Goal: Transaction & Acquisition: Purchase product/service

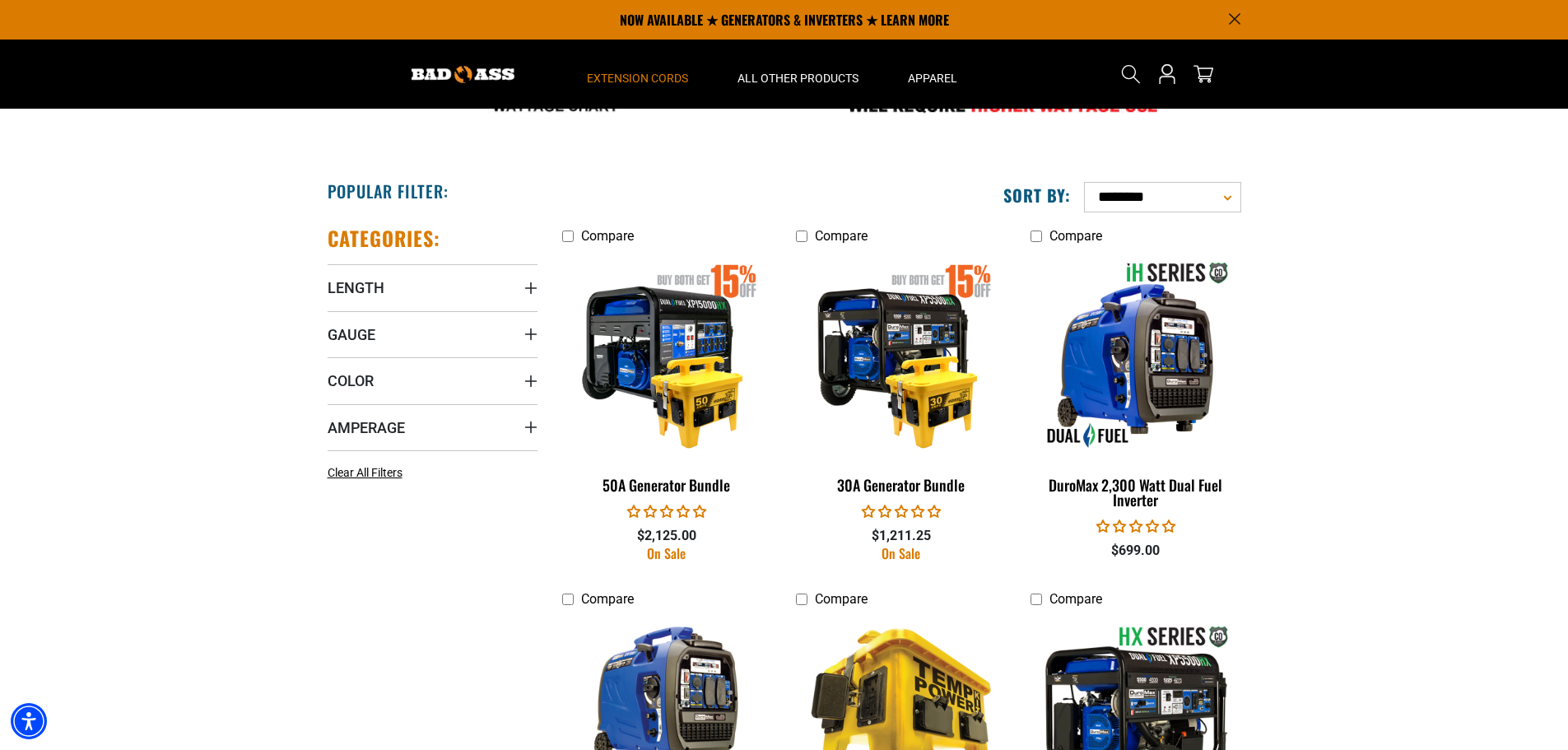
scroll to position [741, 0]
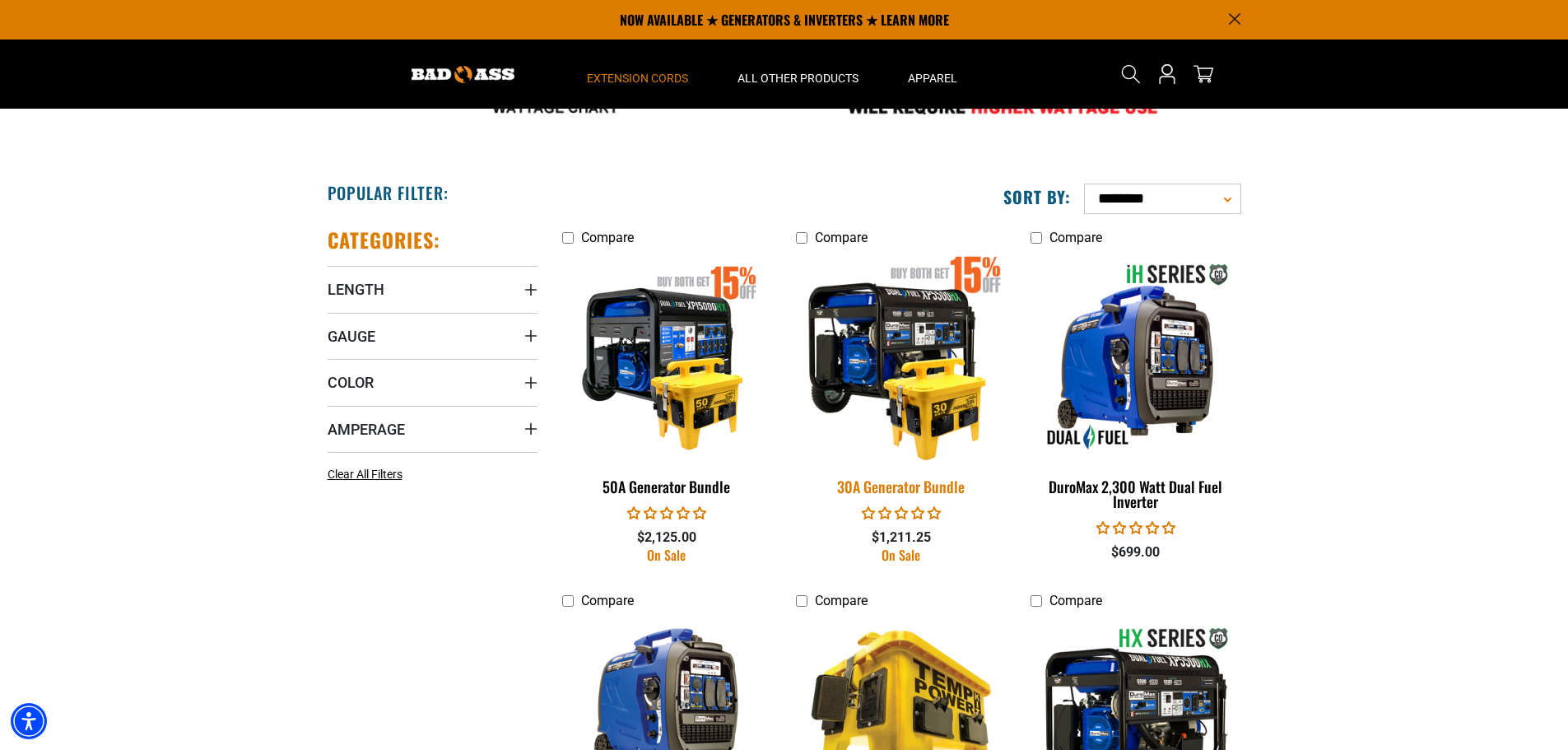
click at [913, 492] on div "30A Generator Bundle" at bounding box center [901, 486] width 210 height 15
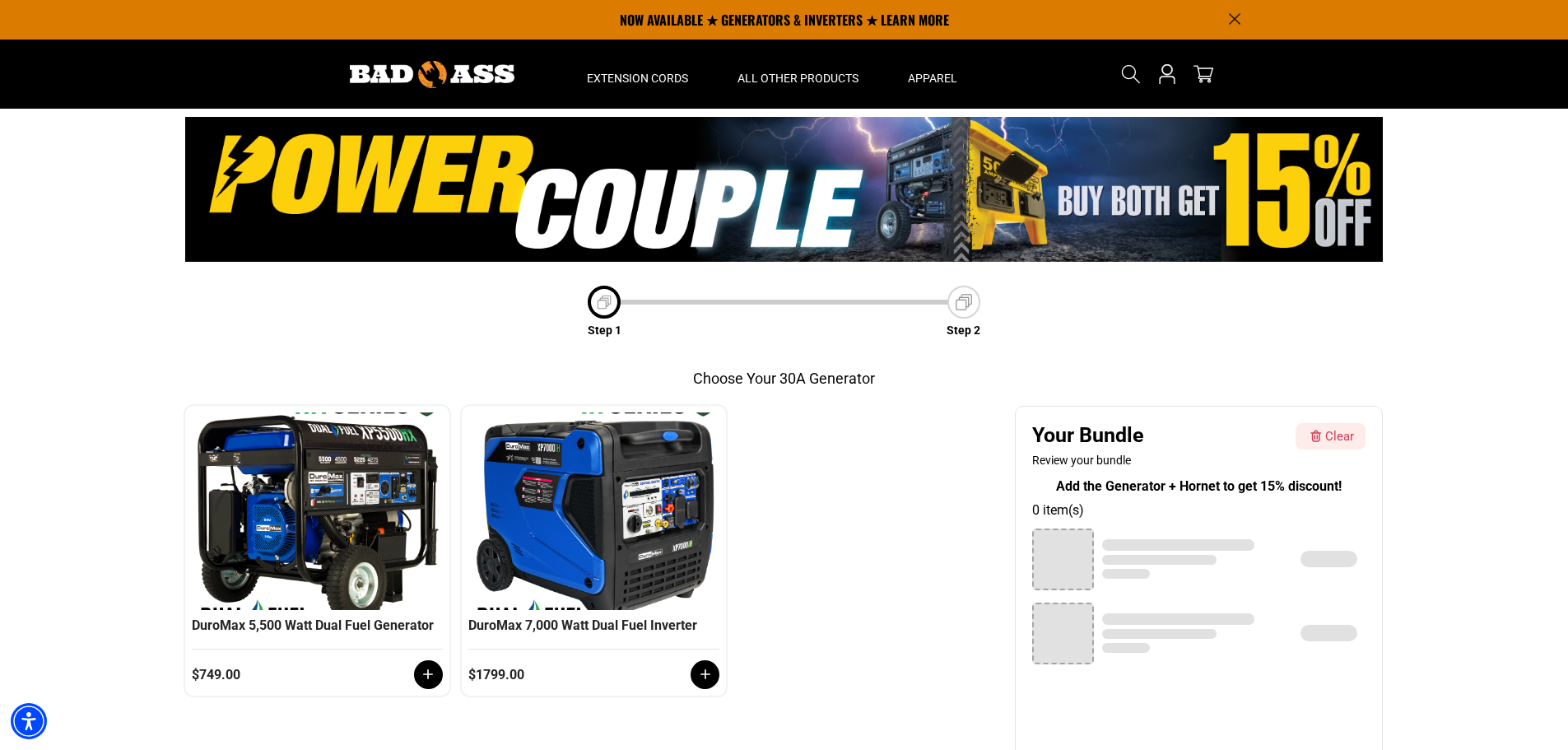
click at [914, 488] on div "❮ ❯ DuroMax 5,500 Watt Dual Fuel Generator $749.00 ❮ ❯ DuroMax 7,000 Watt Dual …" at bounding box center [594, 551] width 817 height 290
click at [622, 518] on div at bounding box center [594, 511] width 243 height 197
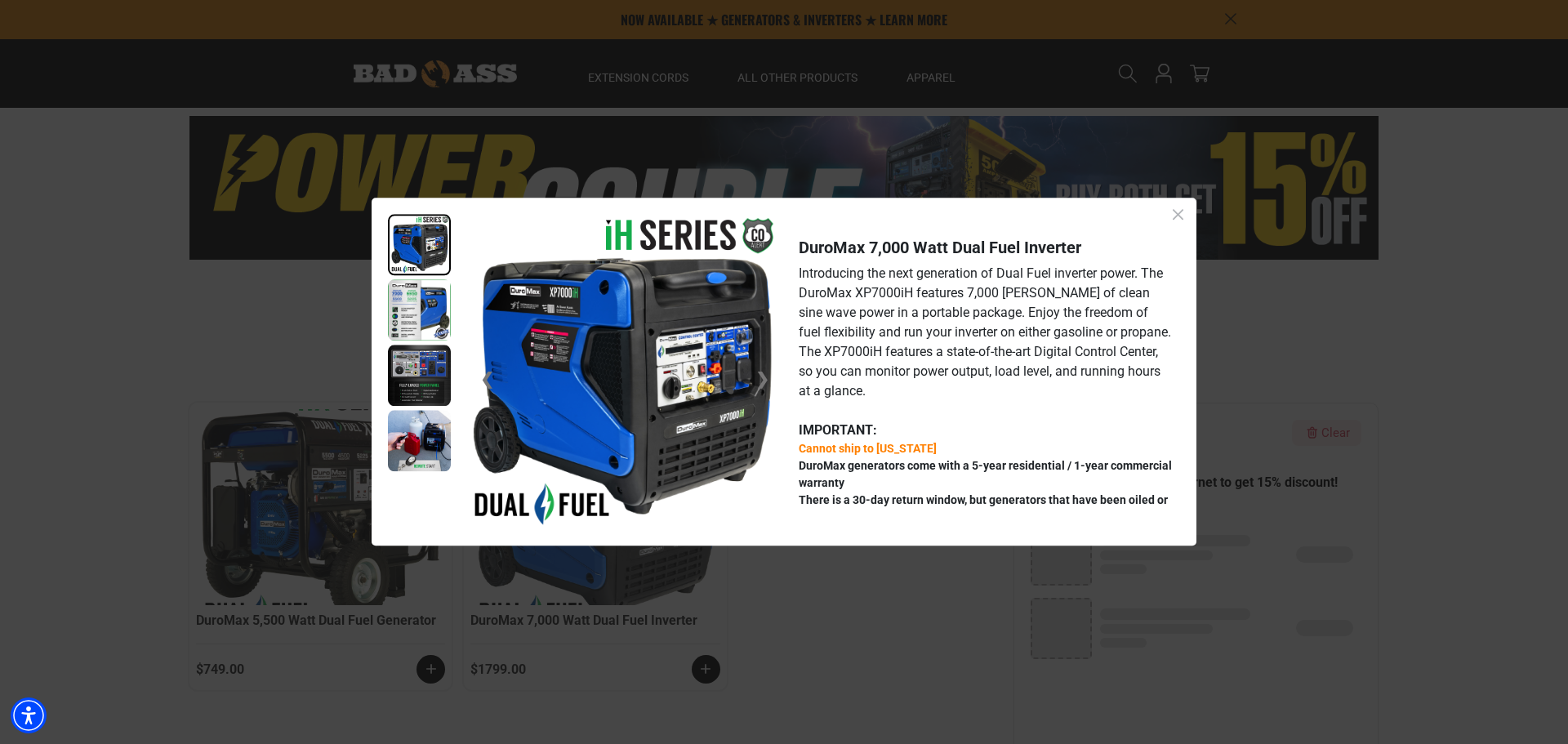
click at [1177, 218] on icon "Close dialog" at bounding box center [1178, 215] width 21 height 21
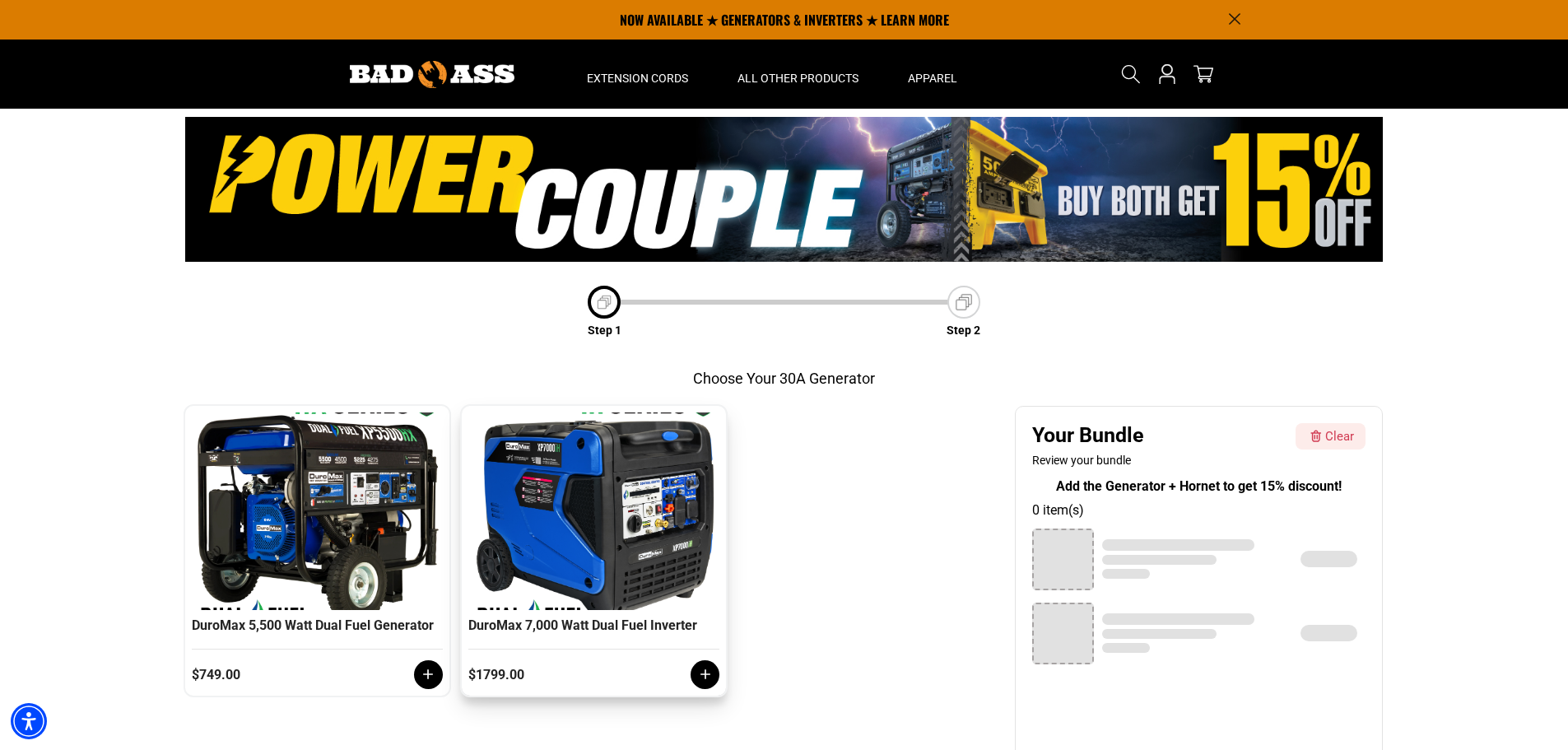
click at [708, 683] on icon at bounding box center [705, 674] width 17 height 17
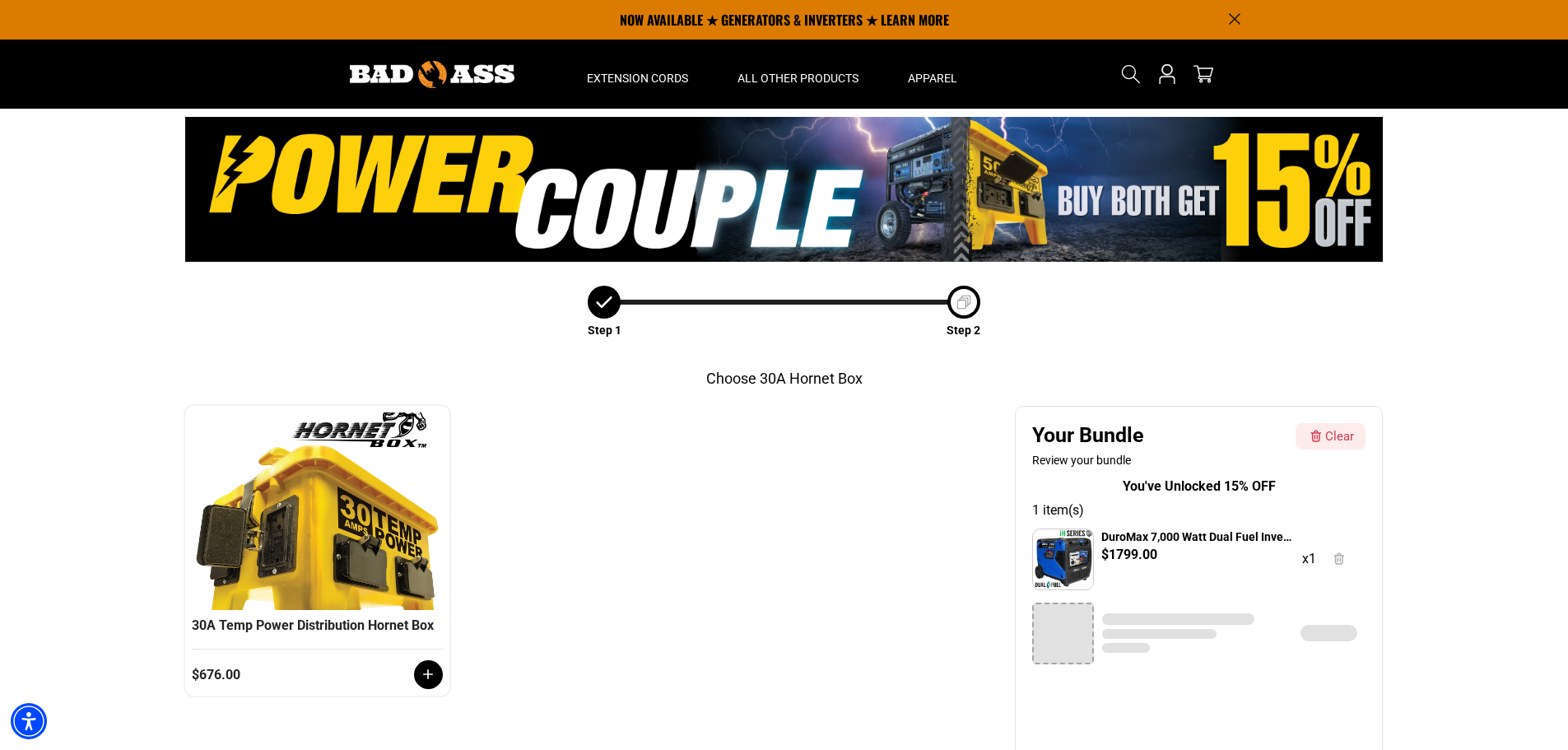
scroll to position [58, 0]
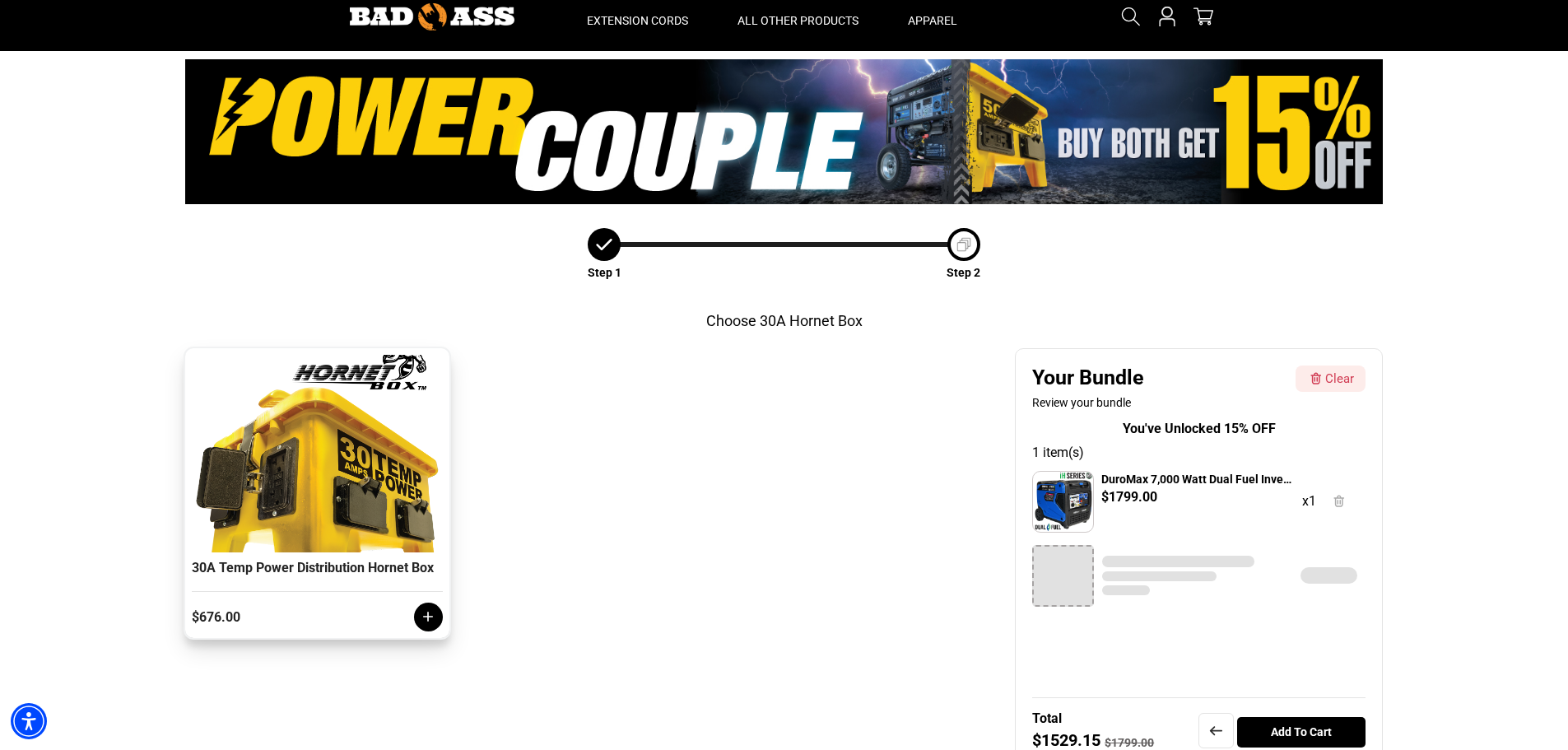
click at [424, 625] on icon at bounding box center [428, 616] width 17 height 17
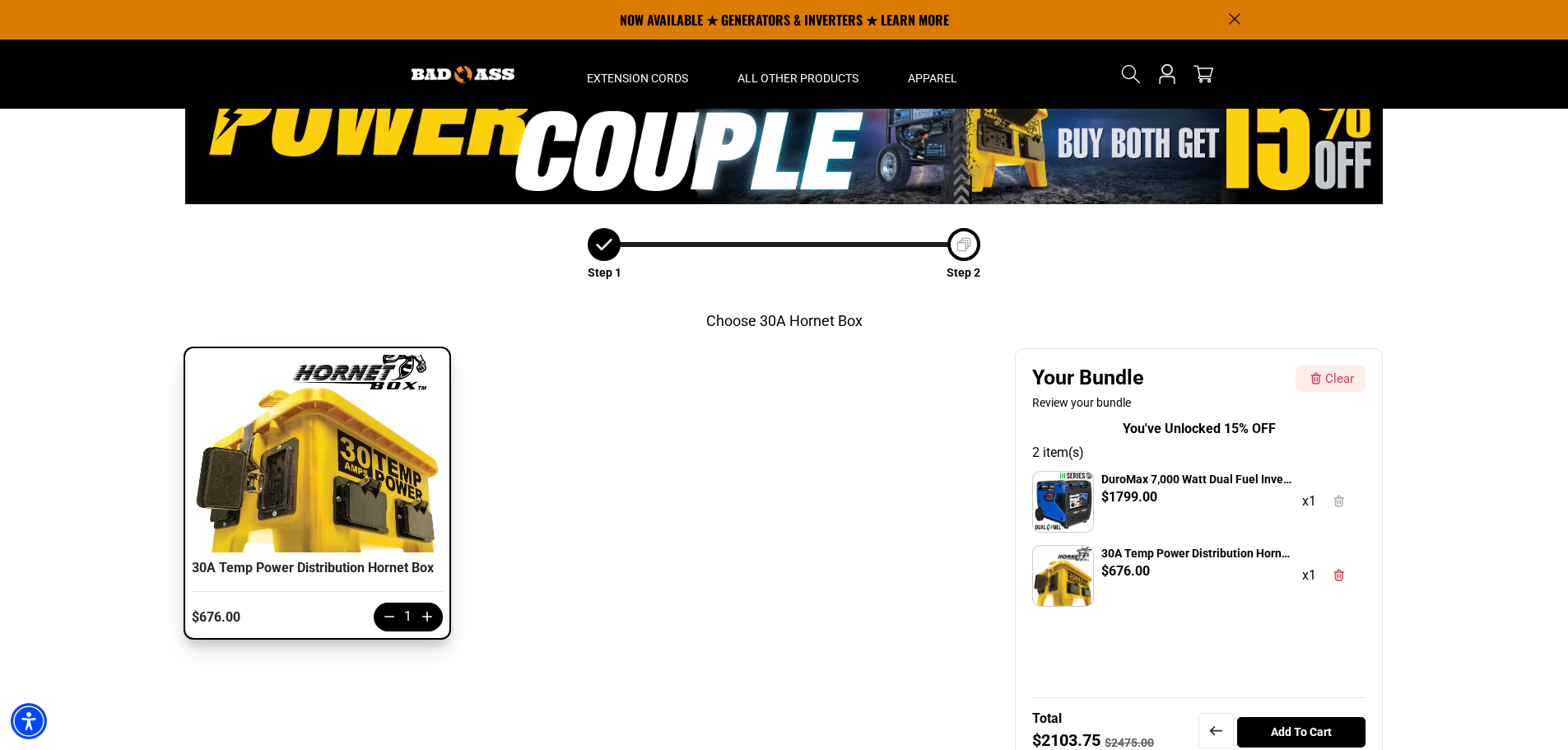
click at [1063, 495] on img at bounding box center [1063, 501] width 60 height 60
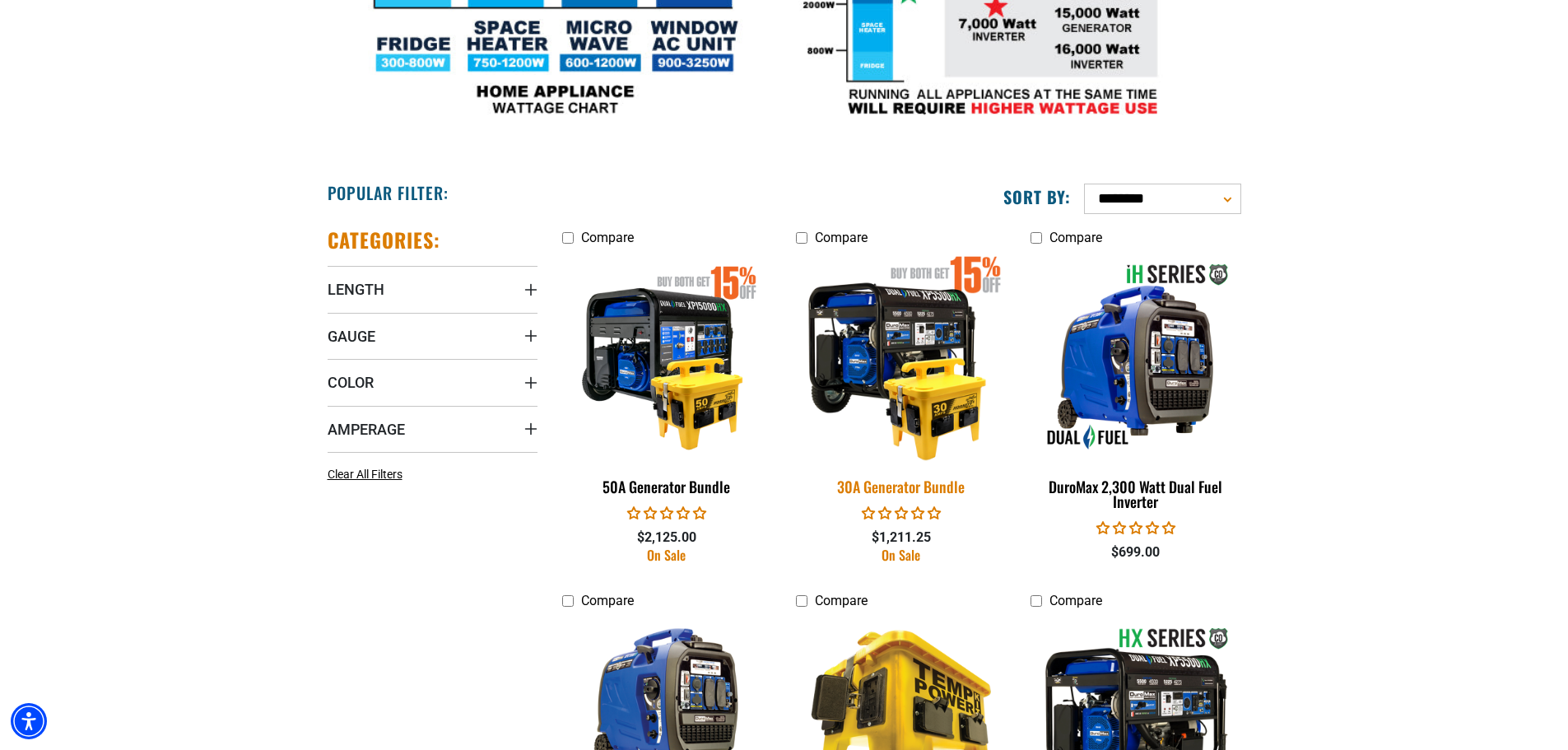
click at [903, 492] on div "30A Generator Bundle" at bounding box center [901, 486] width 210 height 15
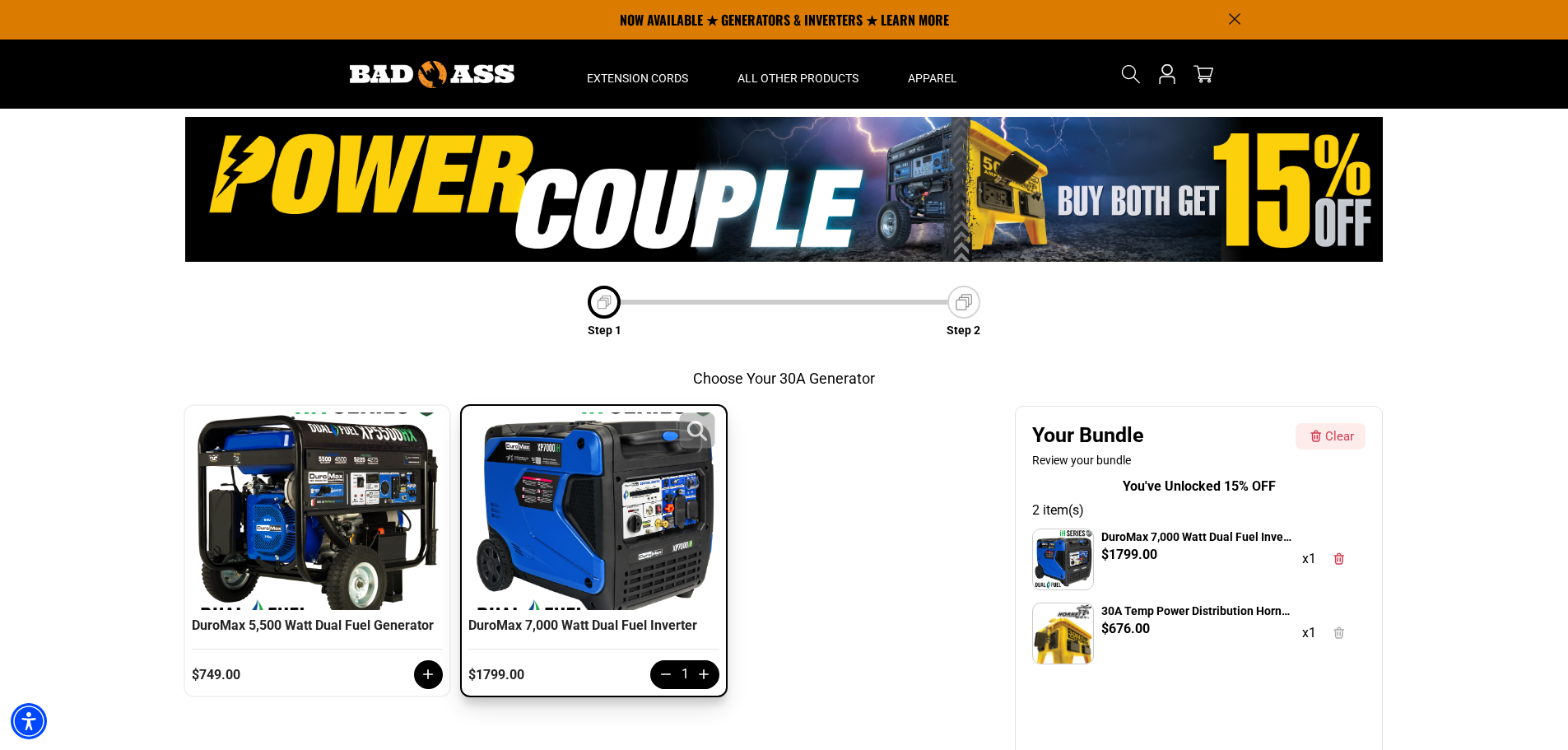
click at [529, 485] on div at bounding box center [594, 511] width 243 height 197
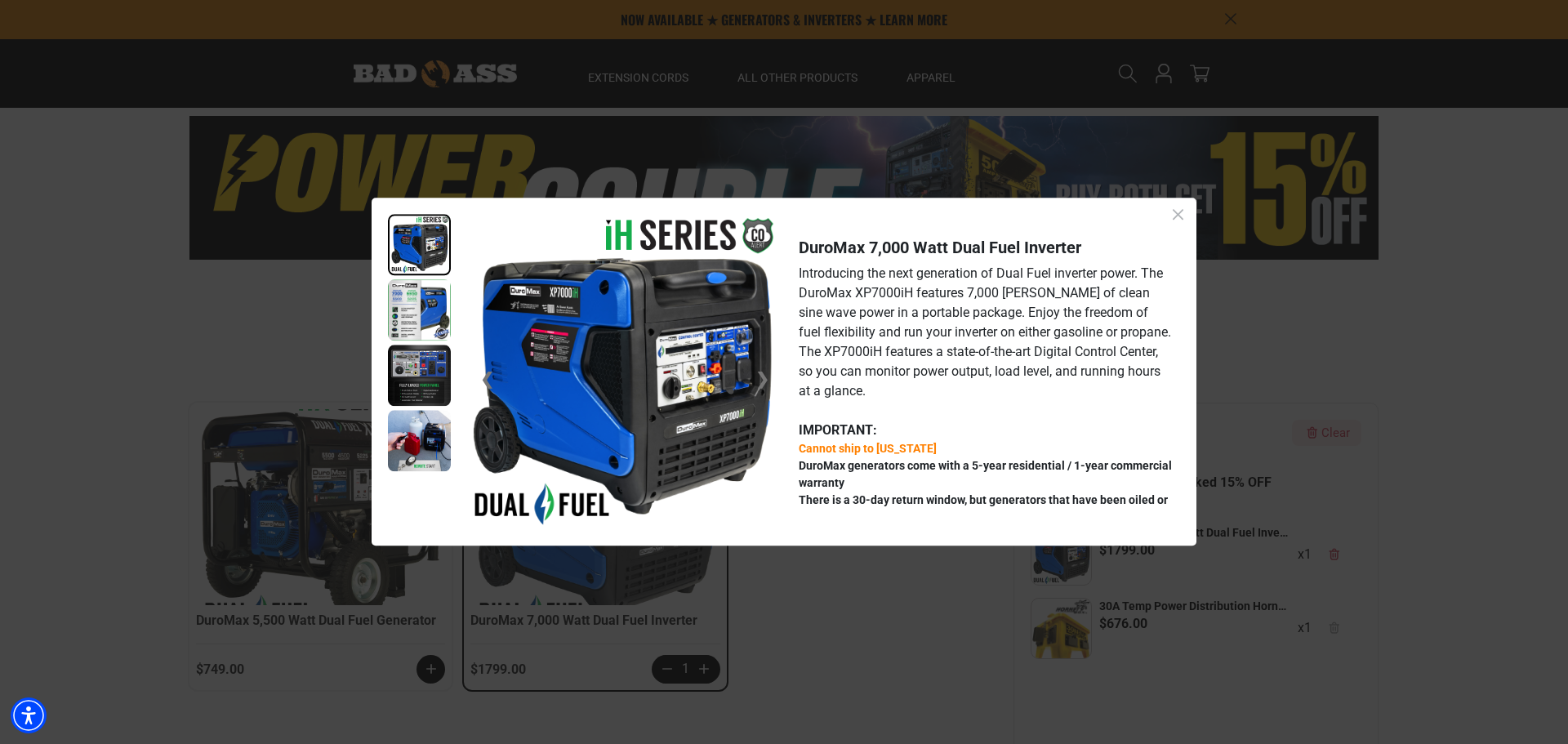
scroll to position [81, 0]
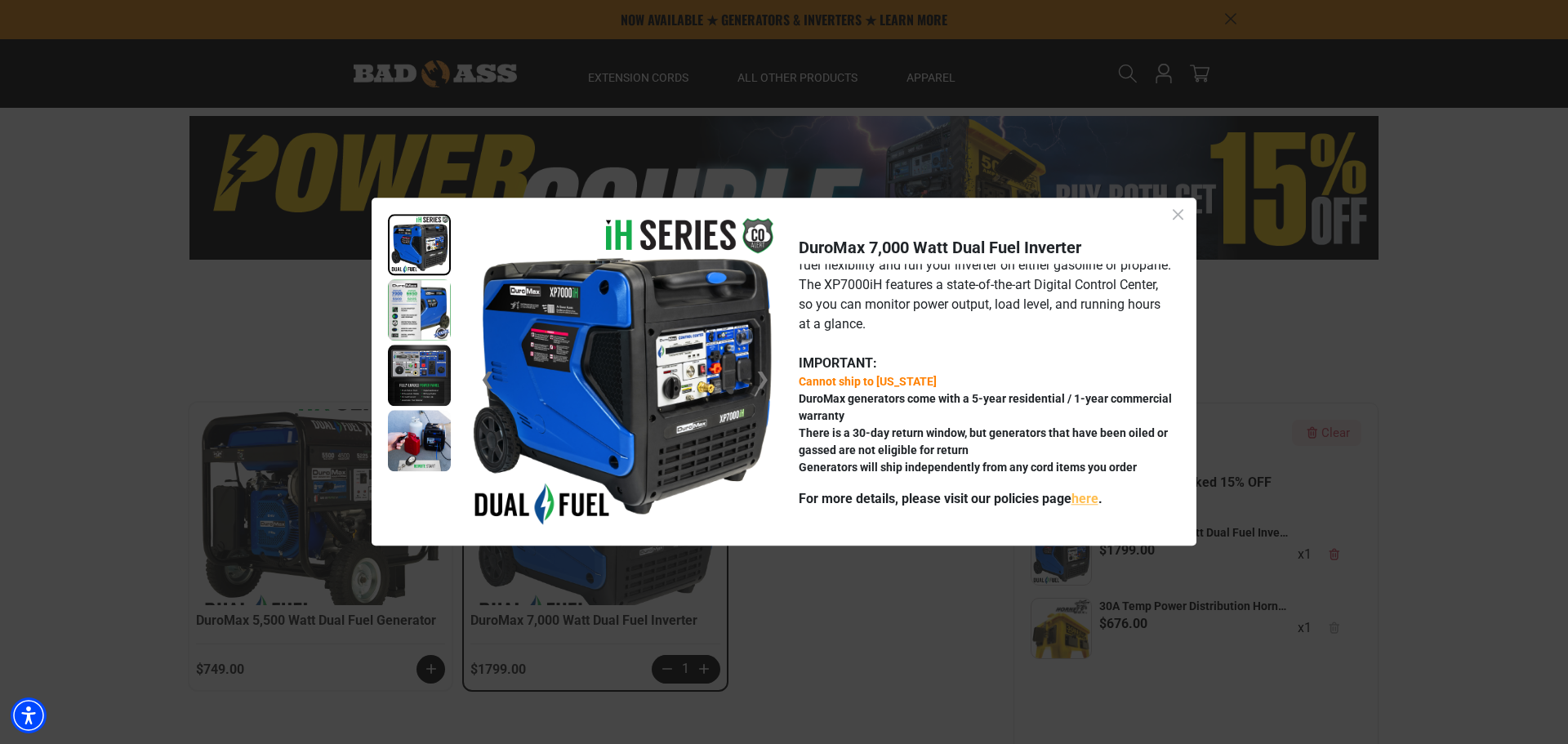
click at [414, 316] on img at bounding box center [419, 310] width 63 height 61
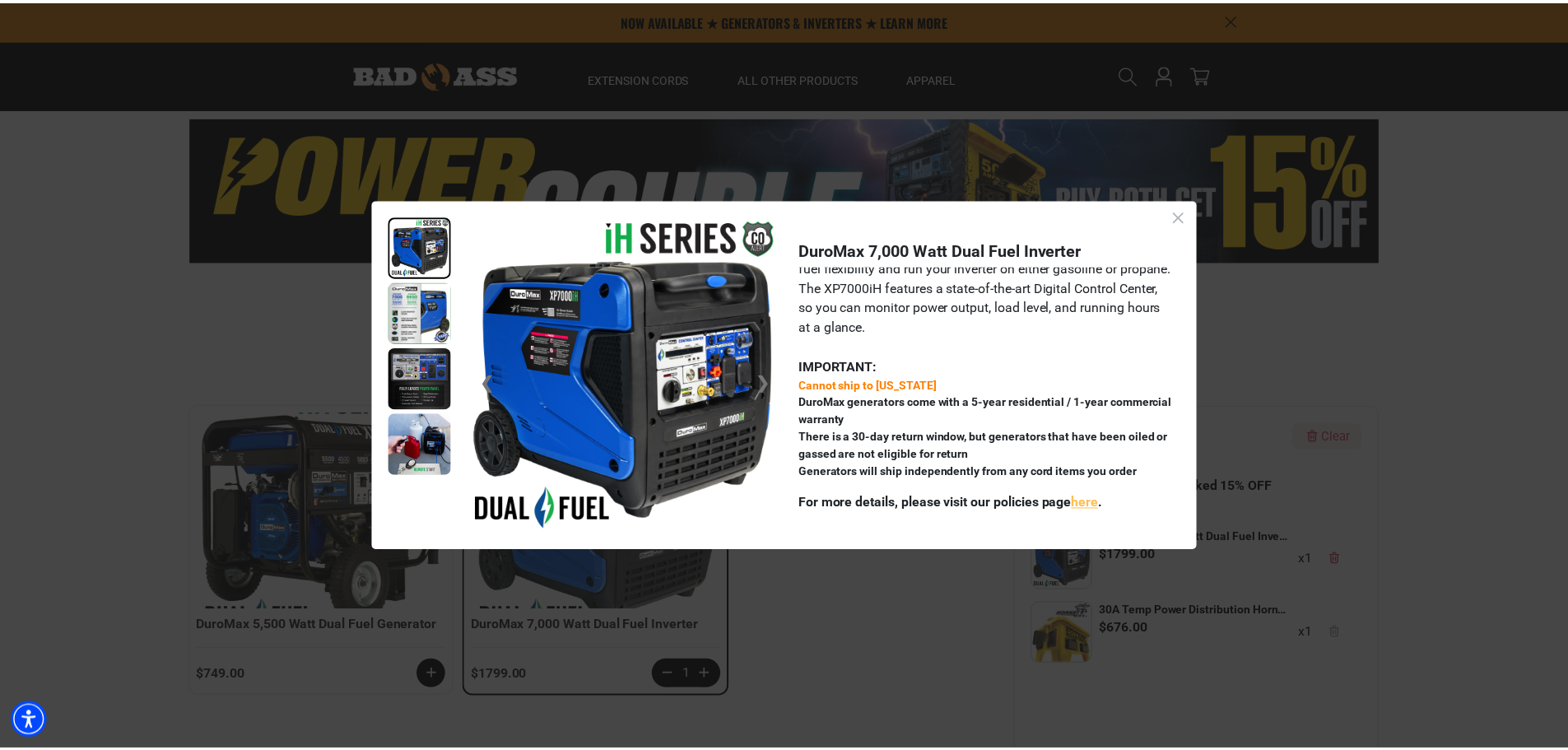
scroll to position [65, 0]
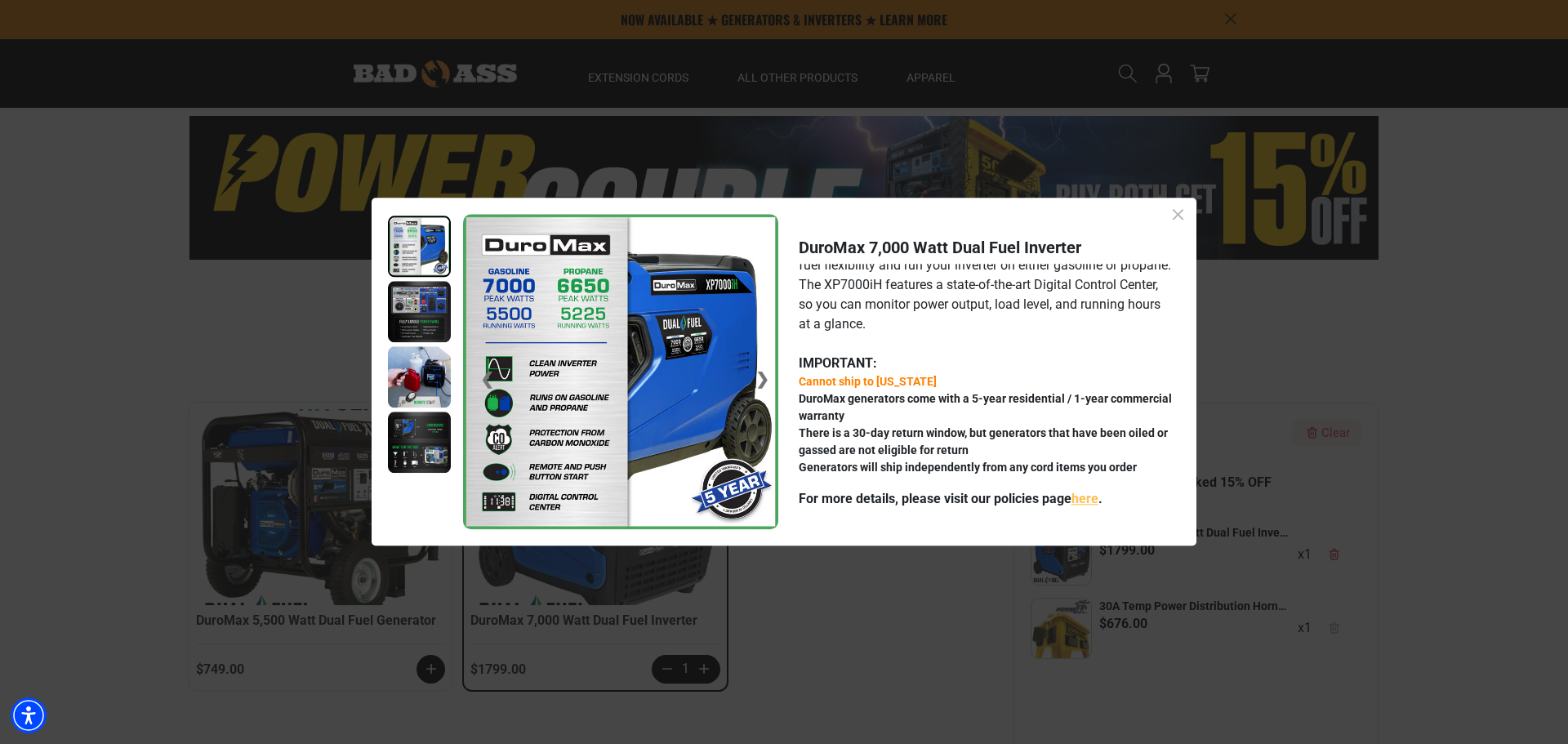
click at [422, 374] on img at bounding box center [419, 378] width 63 height 61
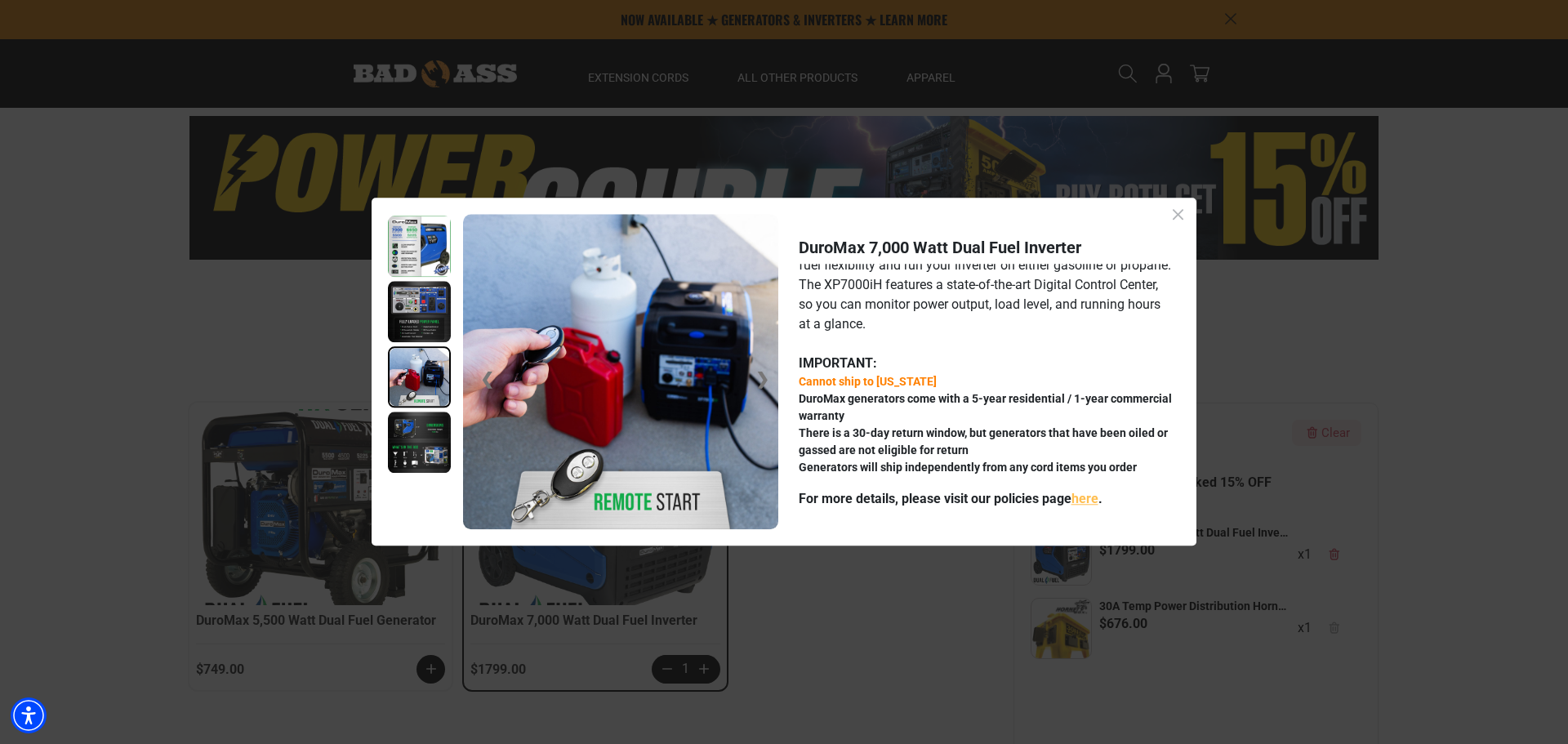
click at [419, 438] on img at bounding box center [419, 443] width 63 height 61
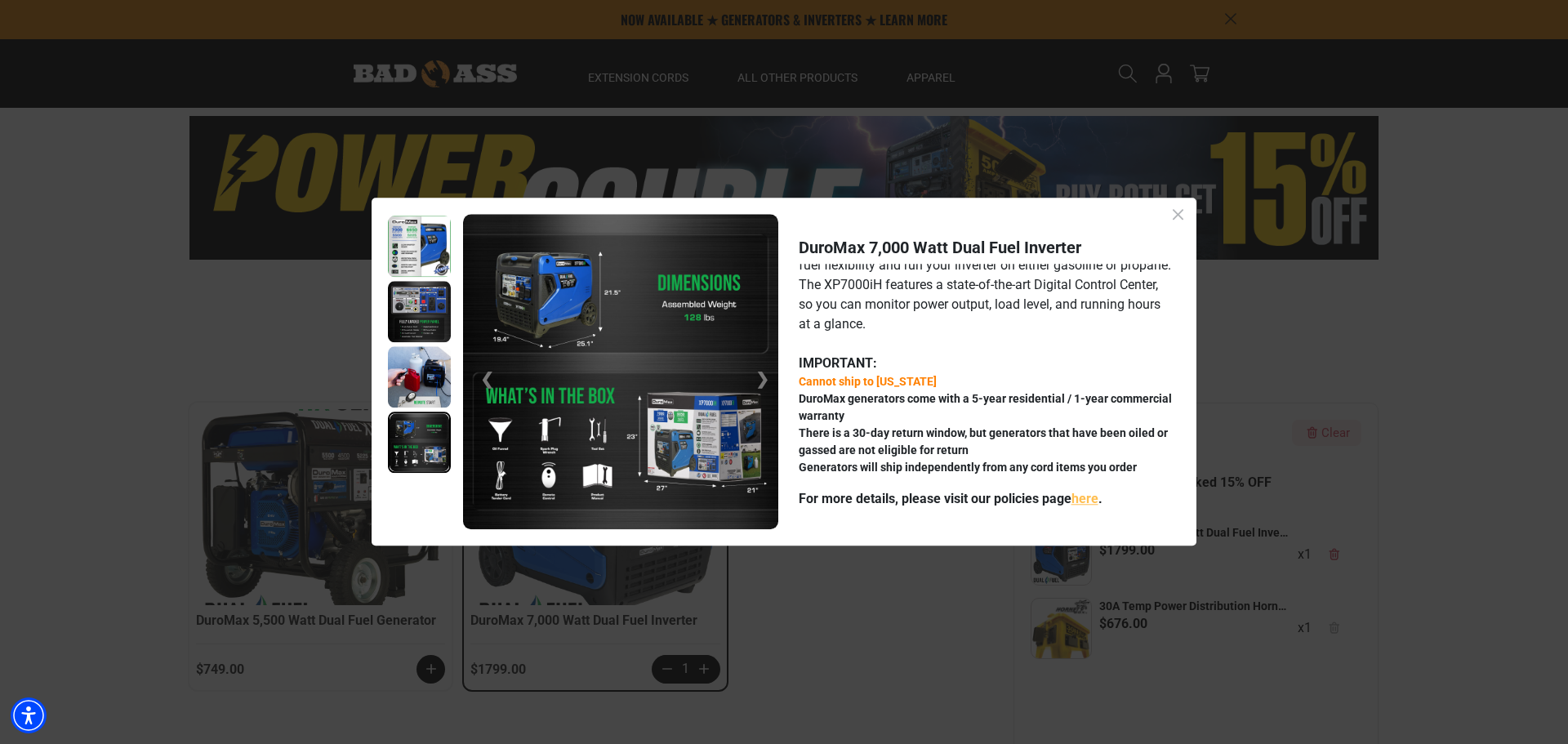
click at [579, 450] on img at bounding box center [620, 372] width 314 height 314
click at [1182, 217] on icon "Close dialog" at bounding box center [1178, 215] width 21 height 21
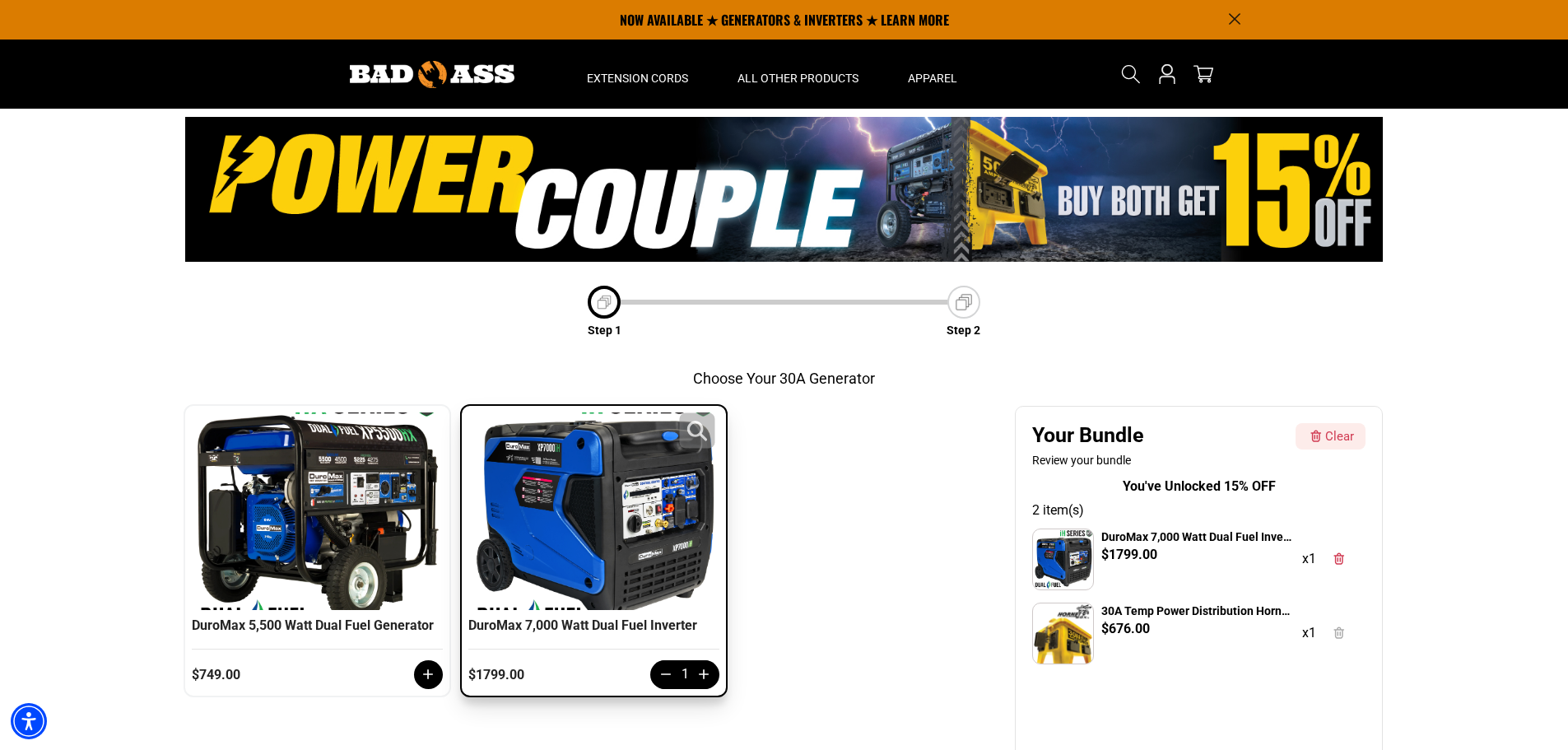
click at [580, 438] on div at bounding box center [594, 511] width 243 height 197
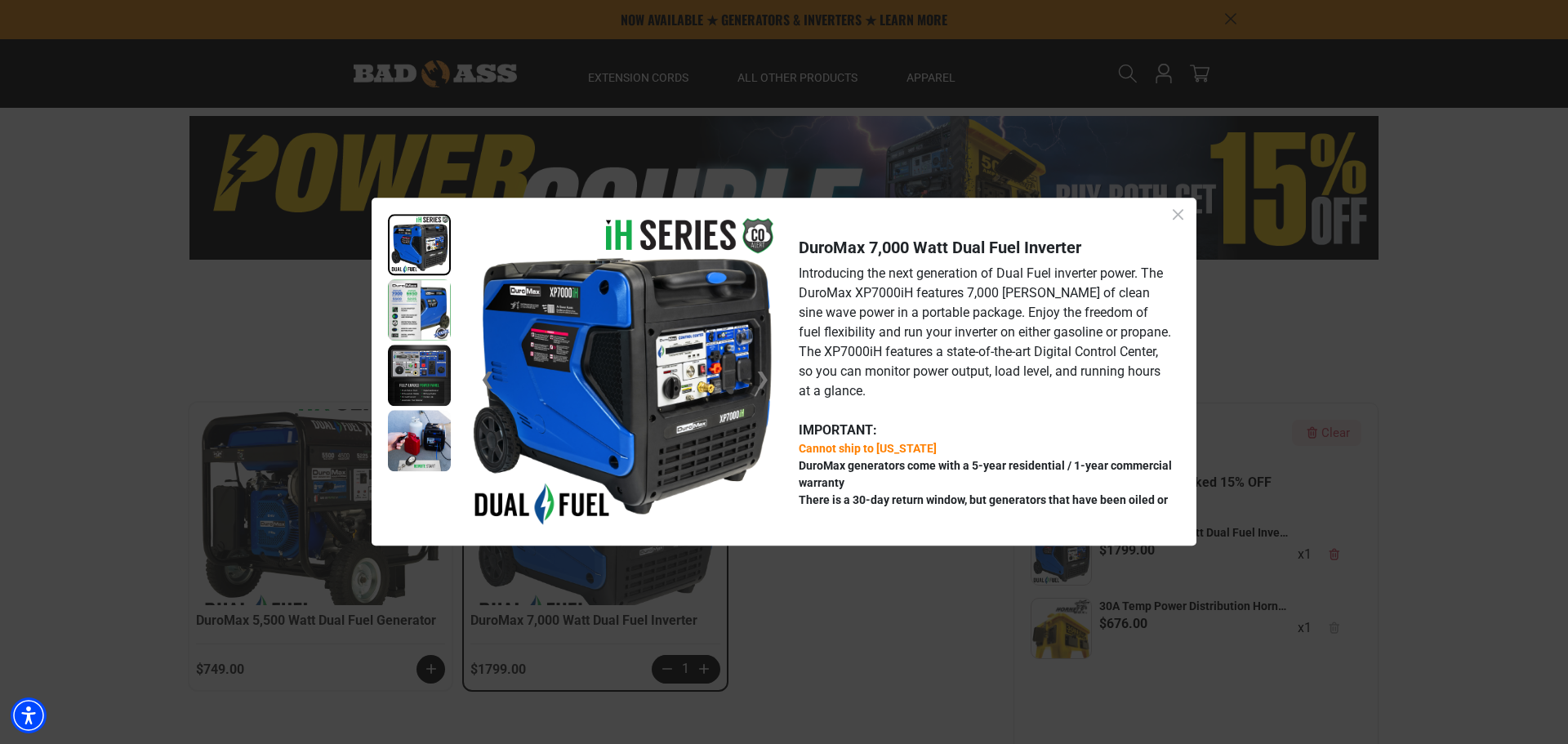
click at [689, 354] on img at bounding box center [620, 372] width 314 height 314
click at [1175, 206] on icon "Close dialog" at bounding box center [1178, 215] width 21 height 21
